Goal: Task Accomplishment & Management: Manage account settings

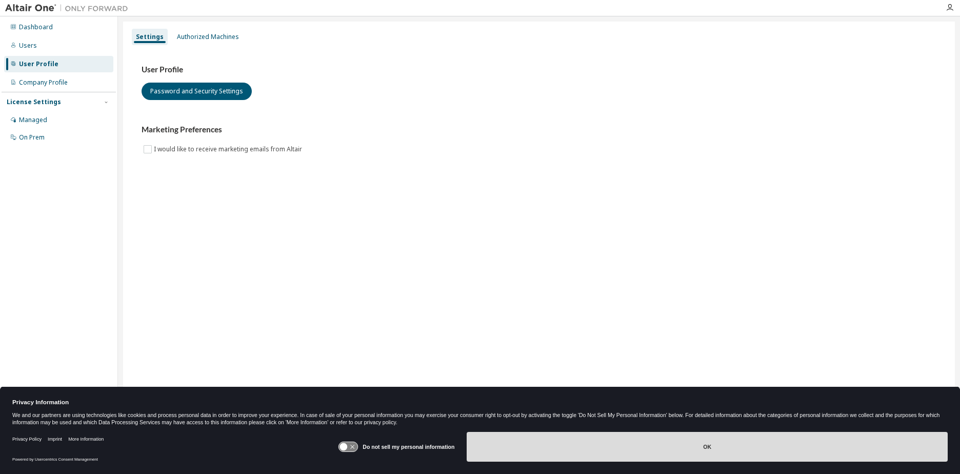
click at [605, 443] on button "OK" at bounding box center [707, 447] width 481 height 30
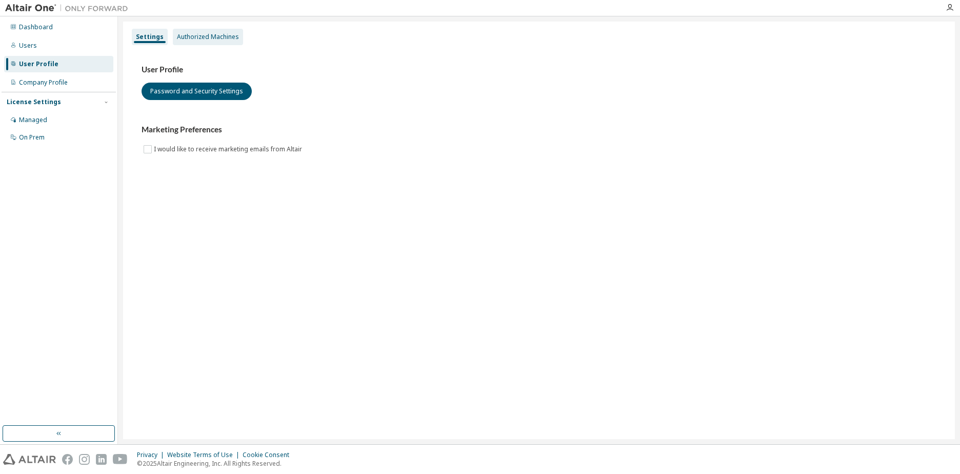
click at [203, 37] on div "Authorized Machines" at bounding box center [208, 37] width 62 height 8
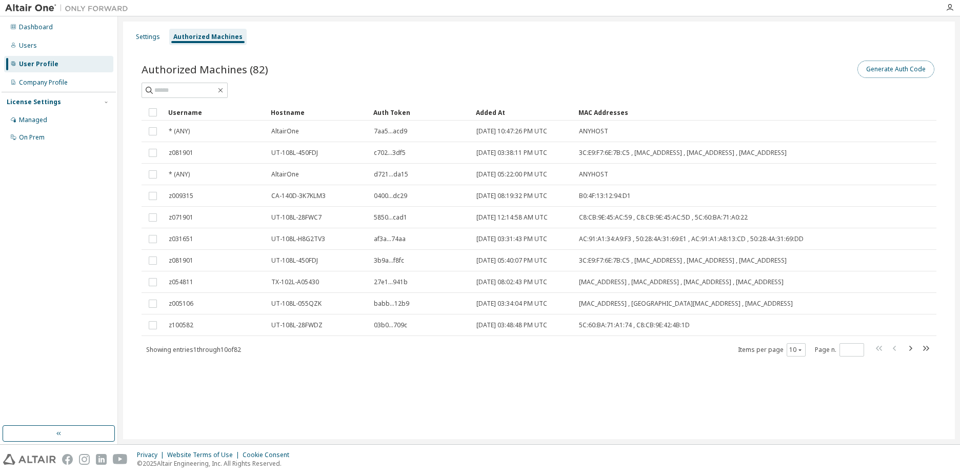
click at [897, 66] on button "Generate Auth Code" at bounding box center [896, 69] width 77 height 17
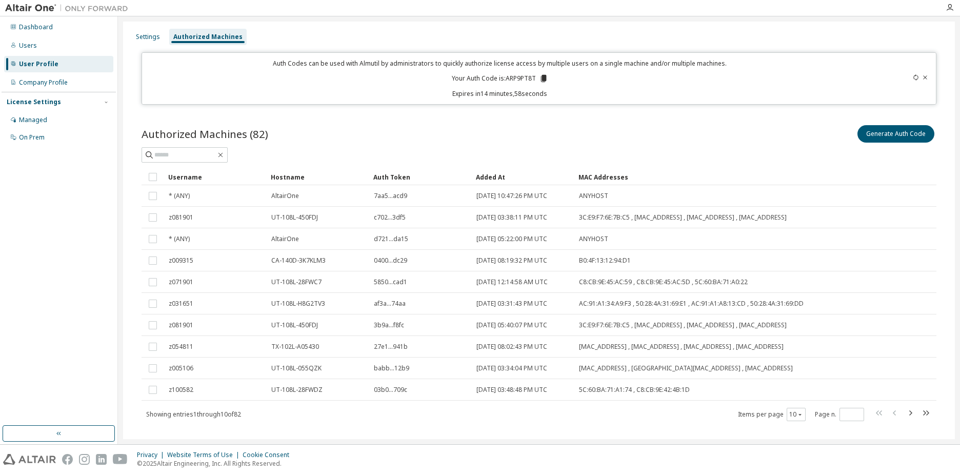
click at [539, 77] on icon at bounding box center [543, 78] width 9 height 9
